Goal: Transaction & Acquisition: Book appointment/travel/reservation

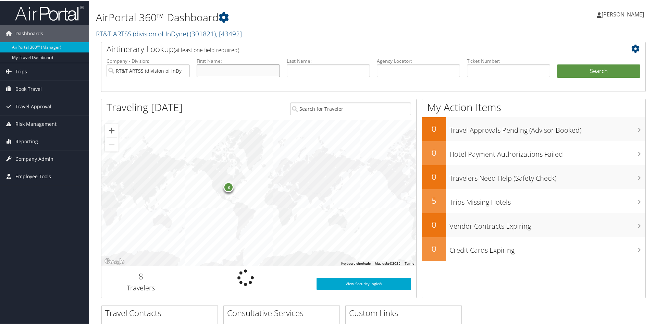
click at [217, 72] on input "text" at bounding box center [238, 70] width 83 height 13
click at [20, 89] on span "Book Travel" at bounding box center [28, 88] width 26 height 17
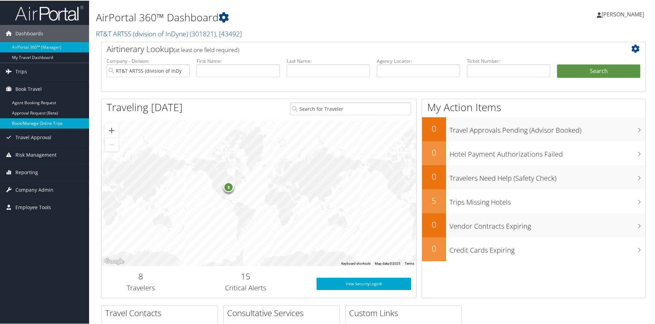
click at [28, 125] on link "Book/Manage Online Trips" at bounding box center [44, 122] width 89 height 10
